Goal: Task Accomplishment & Management: Complete application form

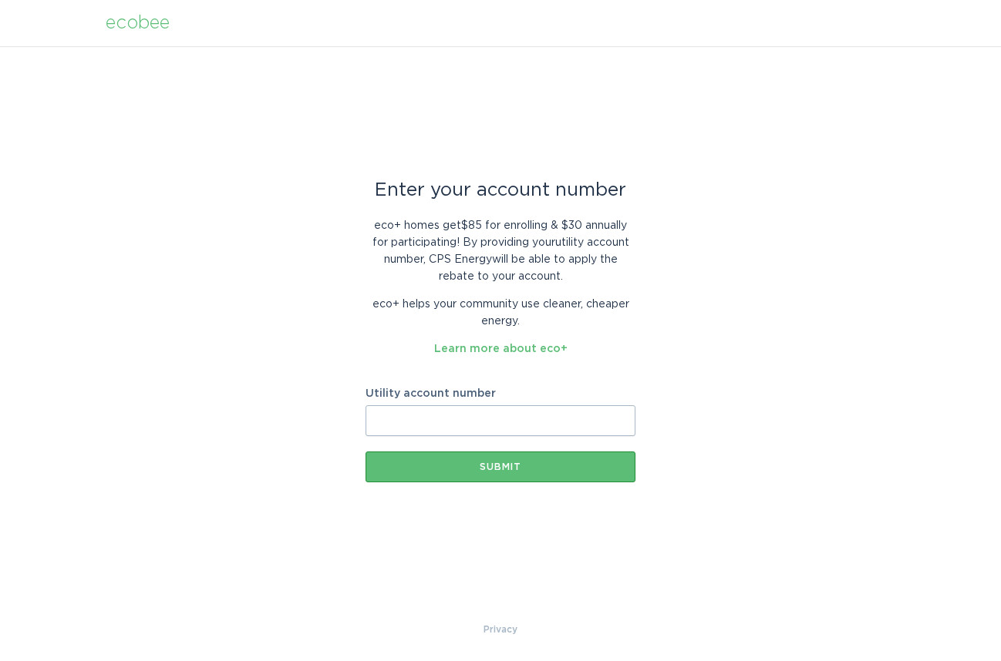
click at [453, 416] on input "Utility account number" at bounding box center [500, 420] width 270 height 31
click at [409, 419] on input "Utility account number" at bounding box center [500, 420] width 270 height 31
click at [476, 418] on input "[PHONE_NUMBER]" at bounding box center [500, 420] width 270 height 31
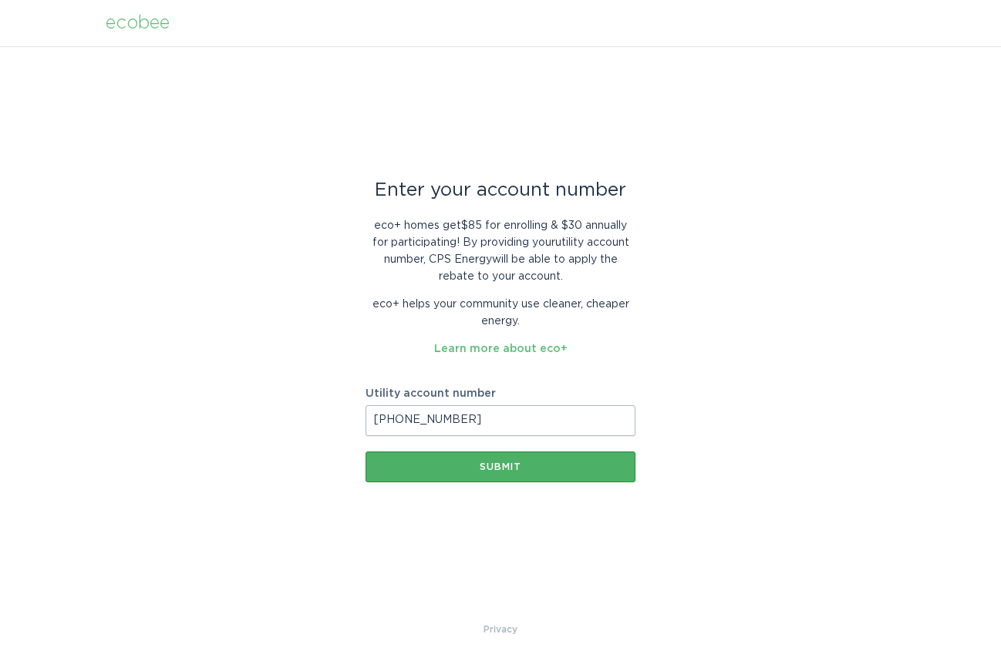
type input "[PHONE_NUMBER]"
click at [485, 466] on div "Submit" at bounding box center [500, 467] width 254 height 9
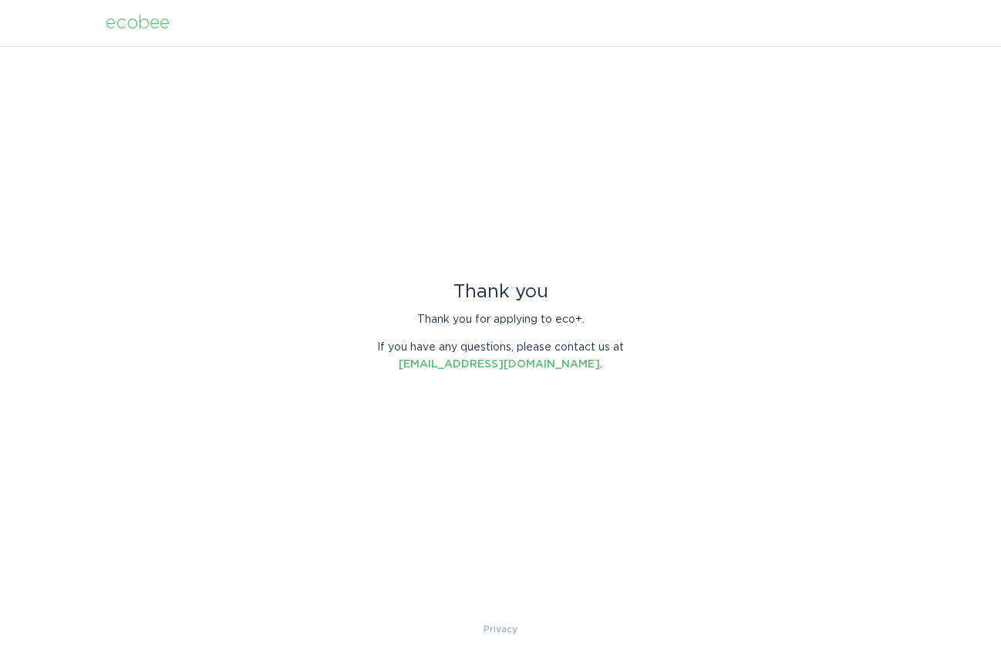
click at [496, 448] on div "Thank you Thank you for applying to eco+. If you have any questions, please con…" at bounding box center [500, 333] width 1001 height 575
